Goal: Task Accomplishment & Management: Complete application form

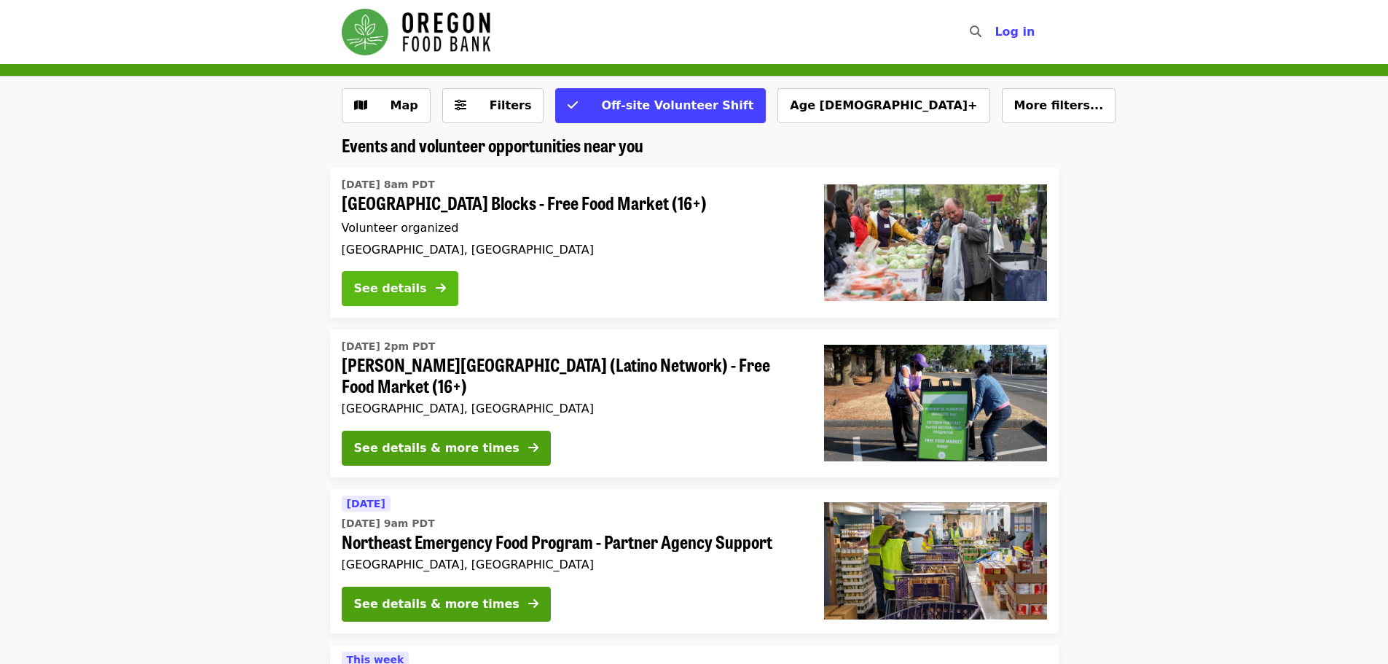
click at [388, 288] on div "See details" at bounding box center [390, 288] width 73 height 17
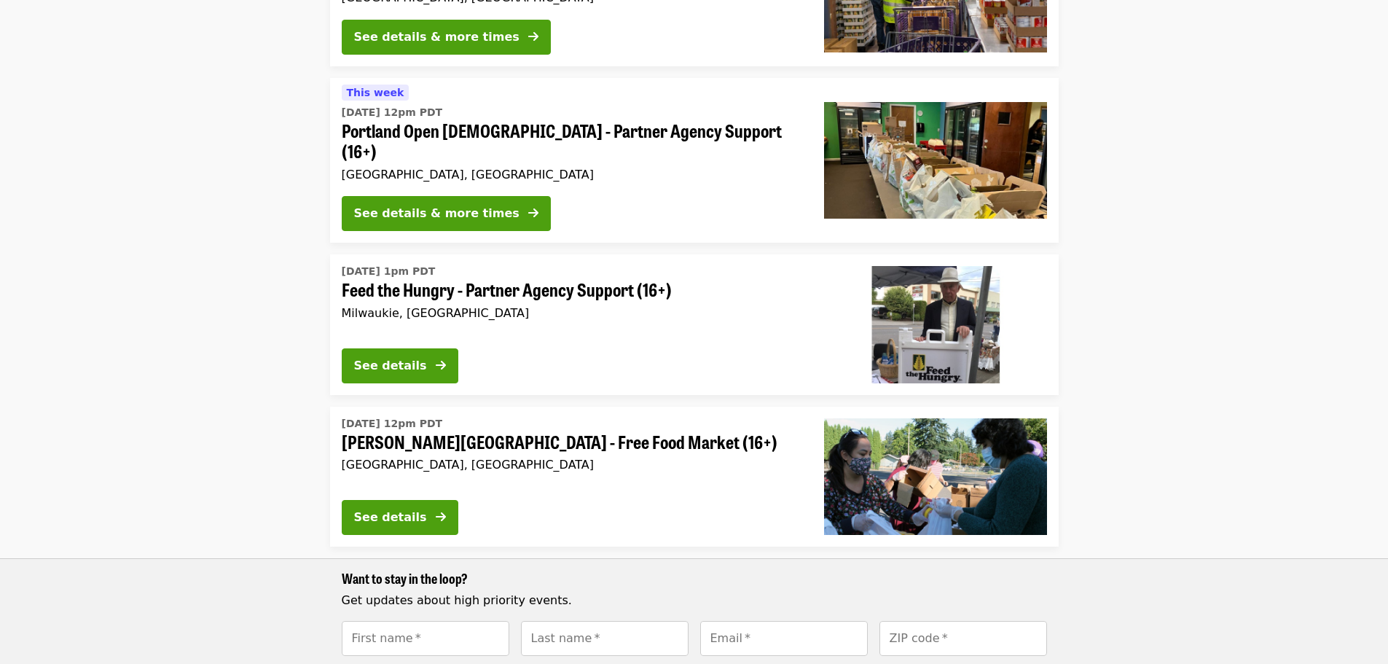
scroll to position [583, 0]
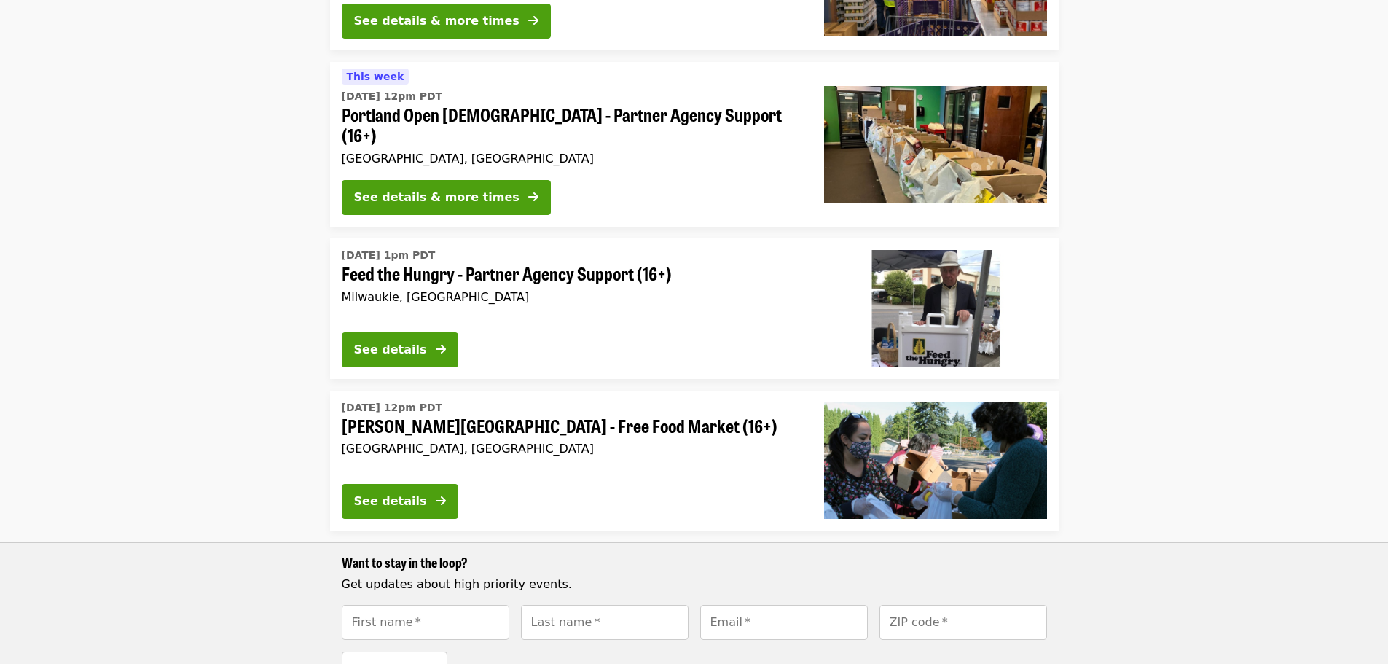
click at [478, 263] on span "Feed the Hungry - Partner Agency Support (16+)" at bounding box center [571, 273] width 459 height 21
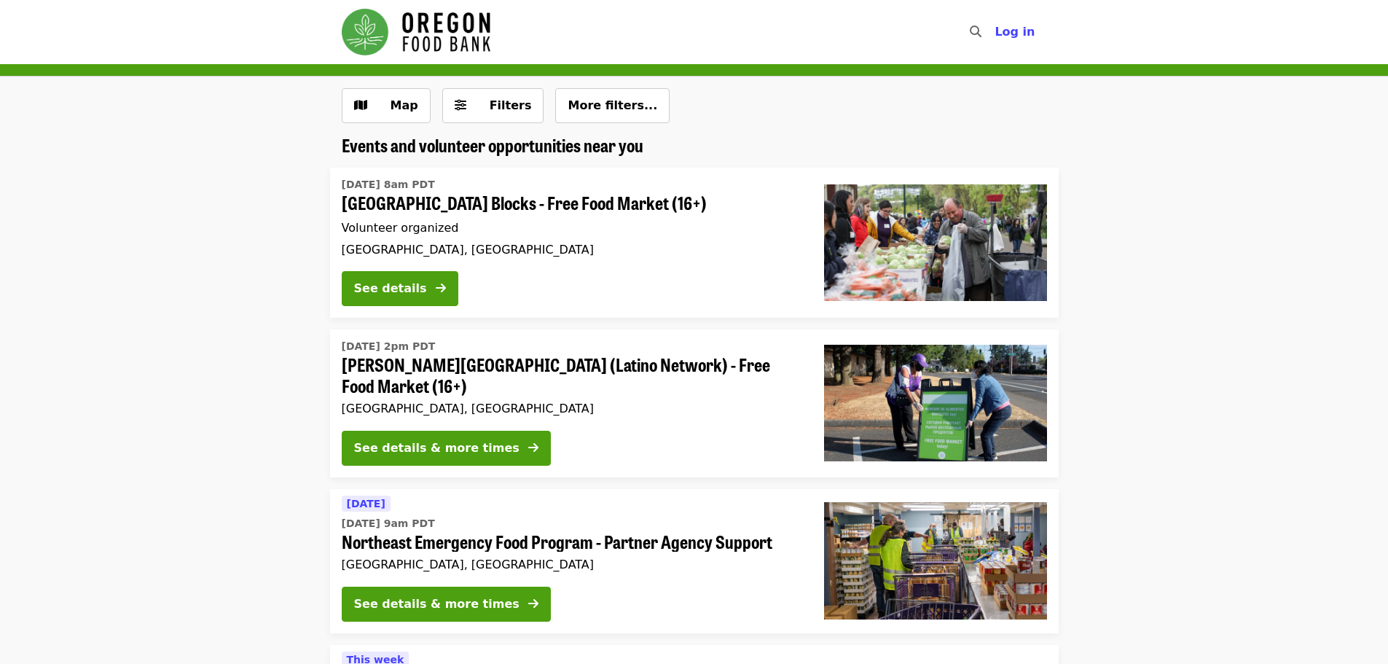
scroll to position [583, 0]
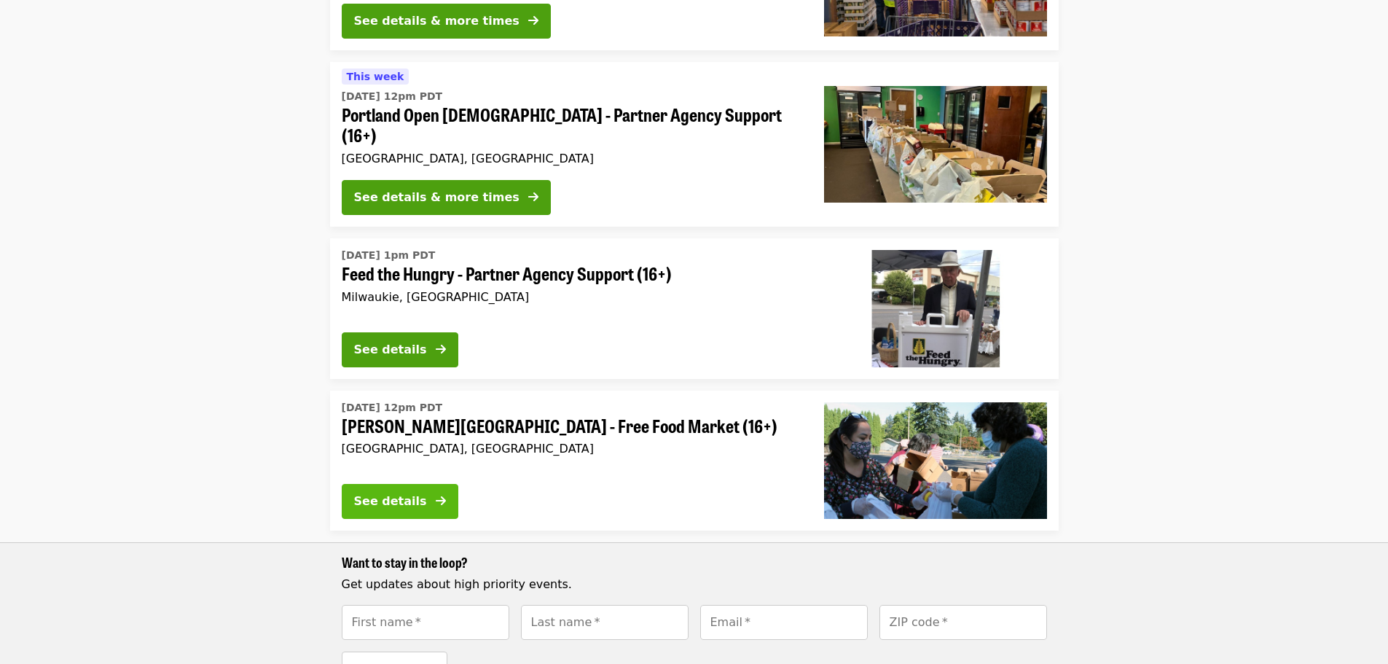
click at [402, 492] on div "See details" at bounding box center [390, 500] width 73 height 17
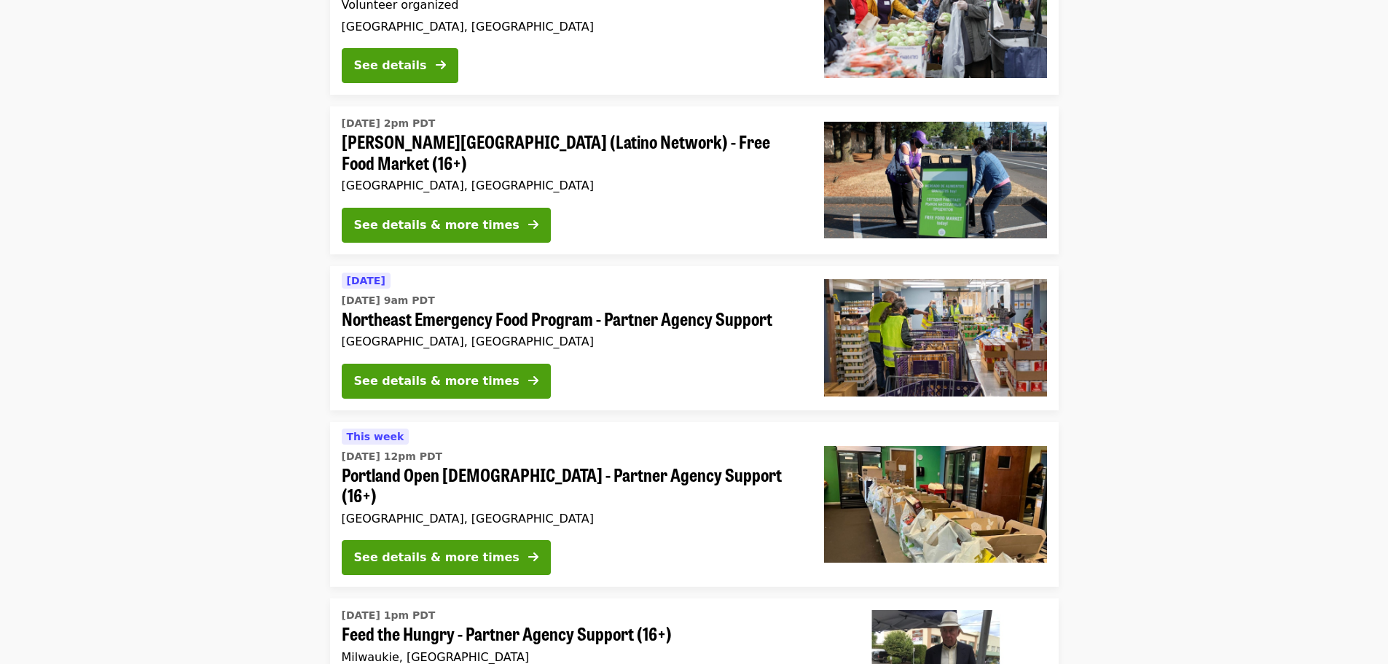
scroll to position [219, 0]
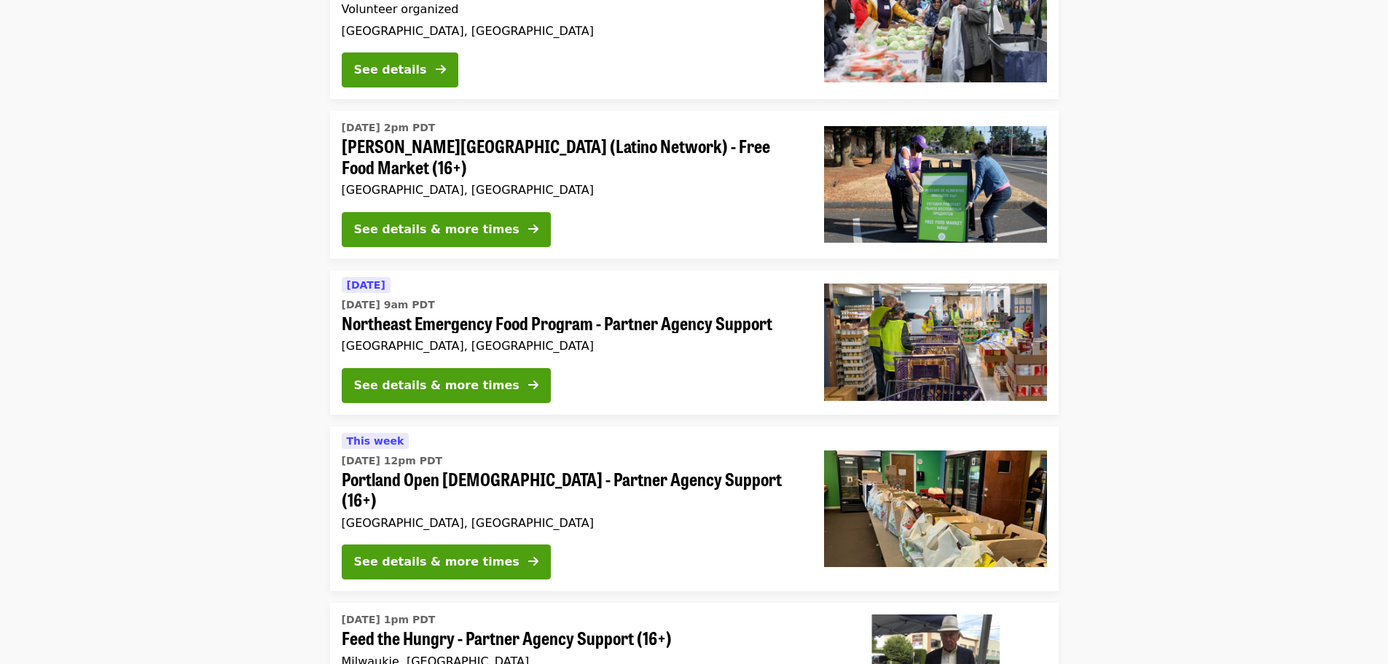
click at [432, 326] on span "Northeast Emergency Food Program - Partner Agency Support" at bounding box center [571, 323] width 459 height 21
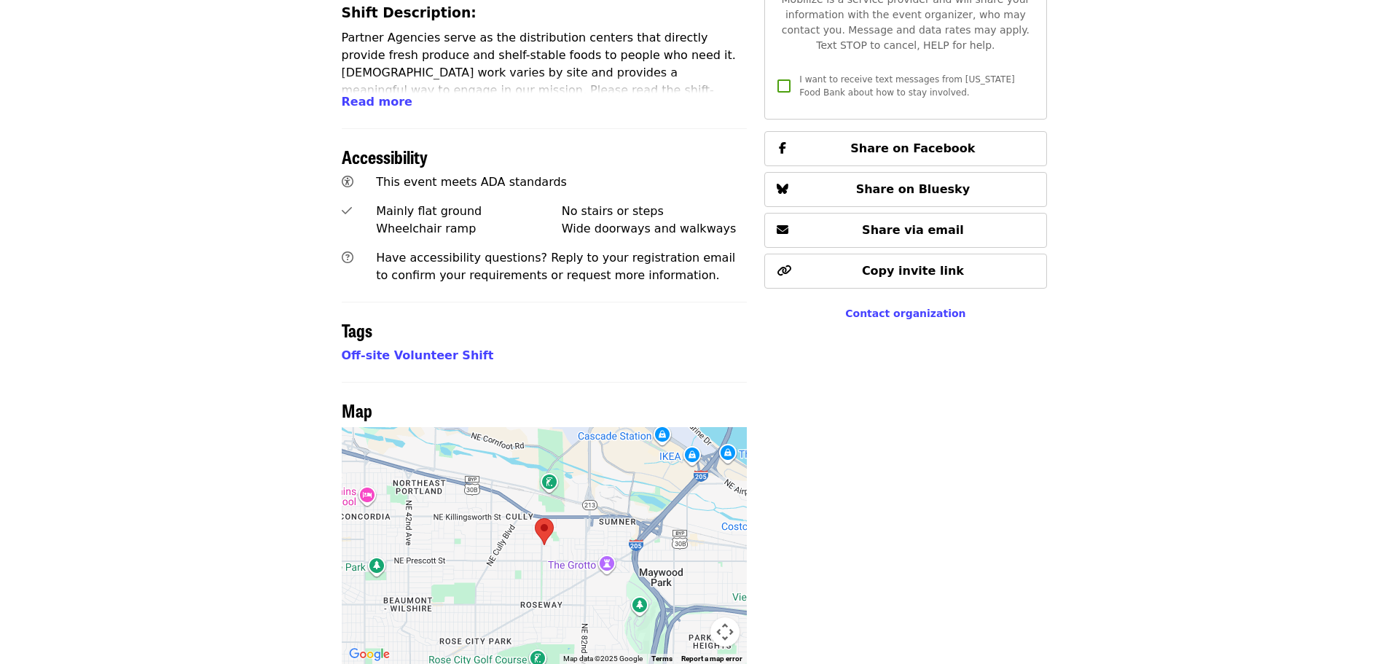
scroll to position [874, 0]
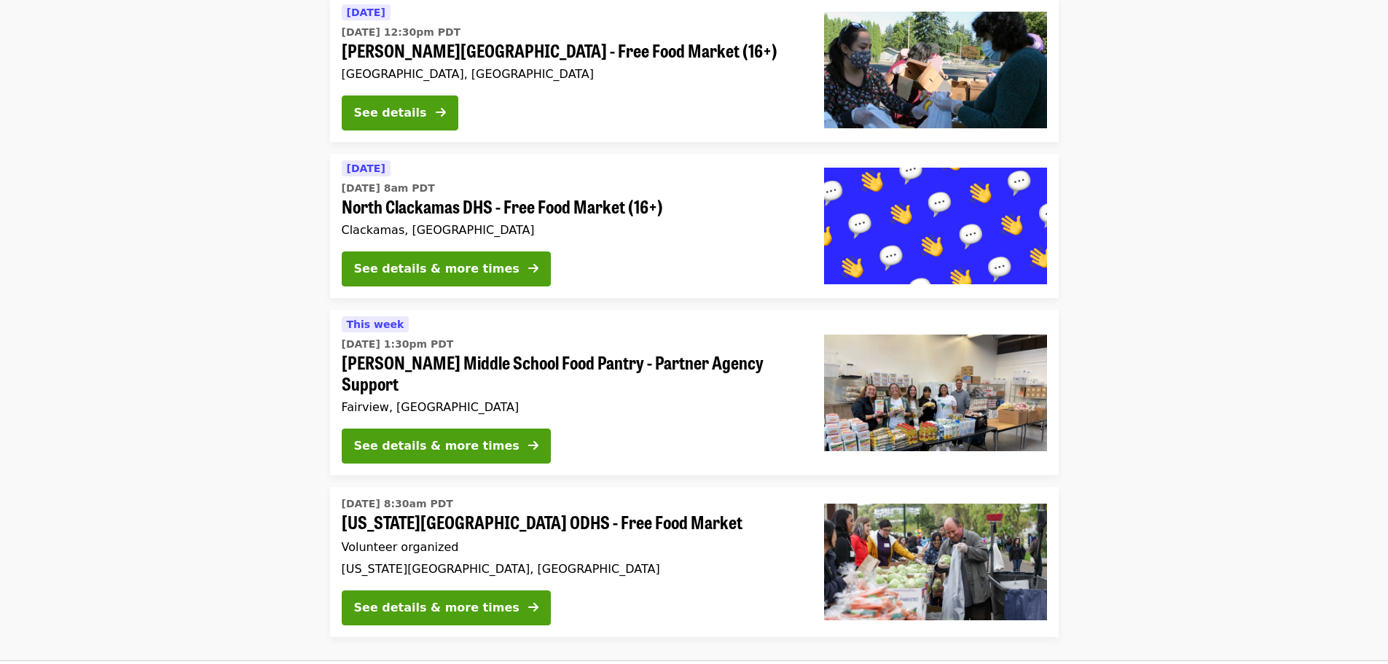
scroll to position [1311, 0]
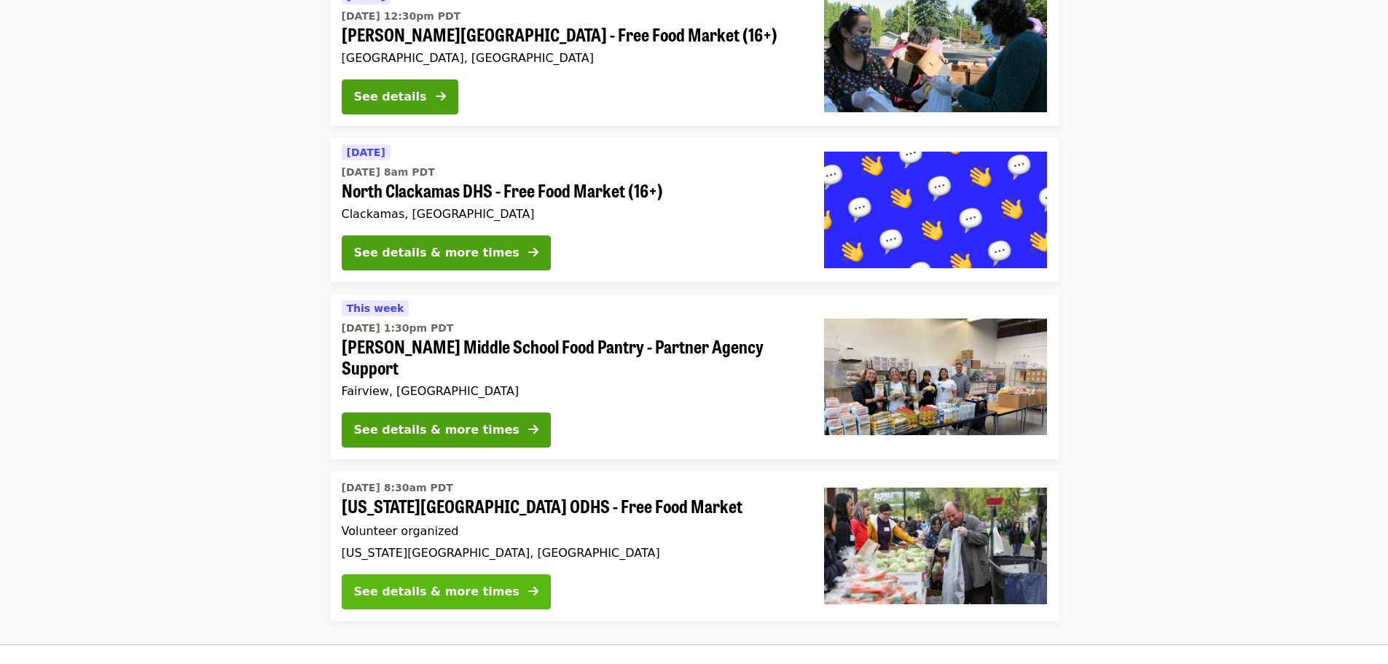
click at [441, 583] on div "See details & more times" at bounding box center [436, 591] width 165 height 17
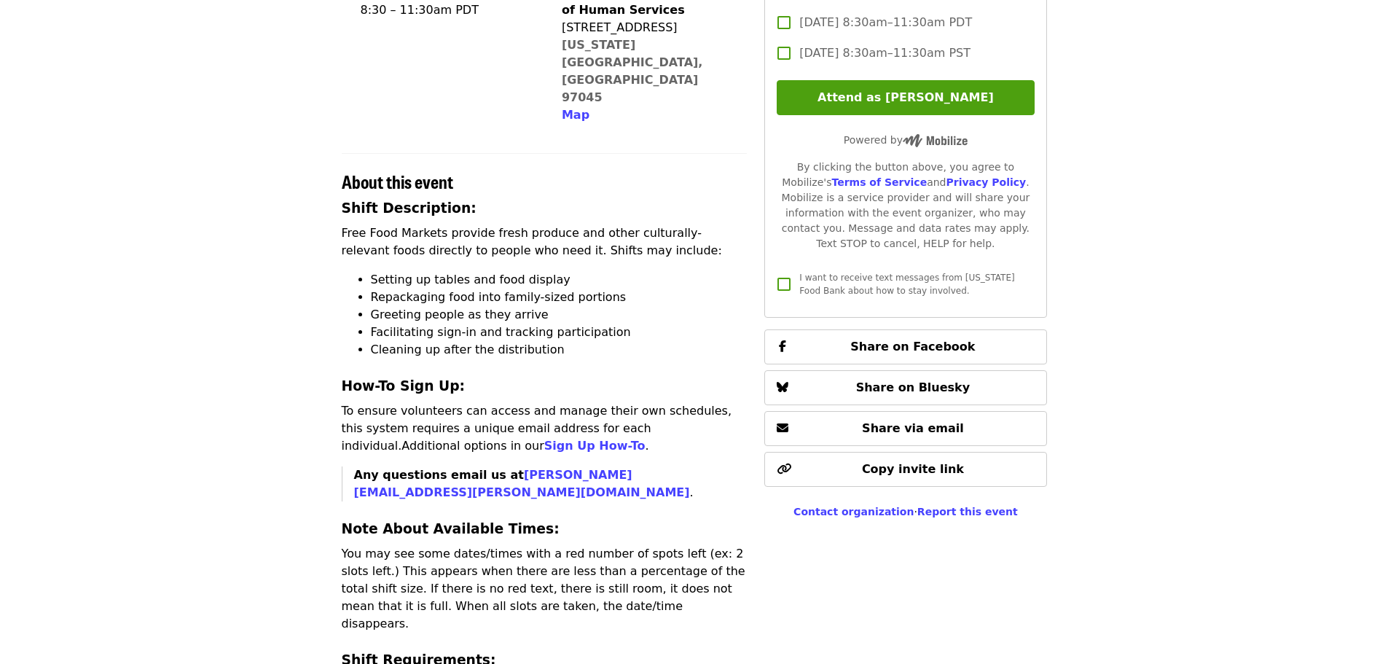
scroll to position [219, 0]
